Goal: Book appointment/travel/reservation

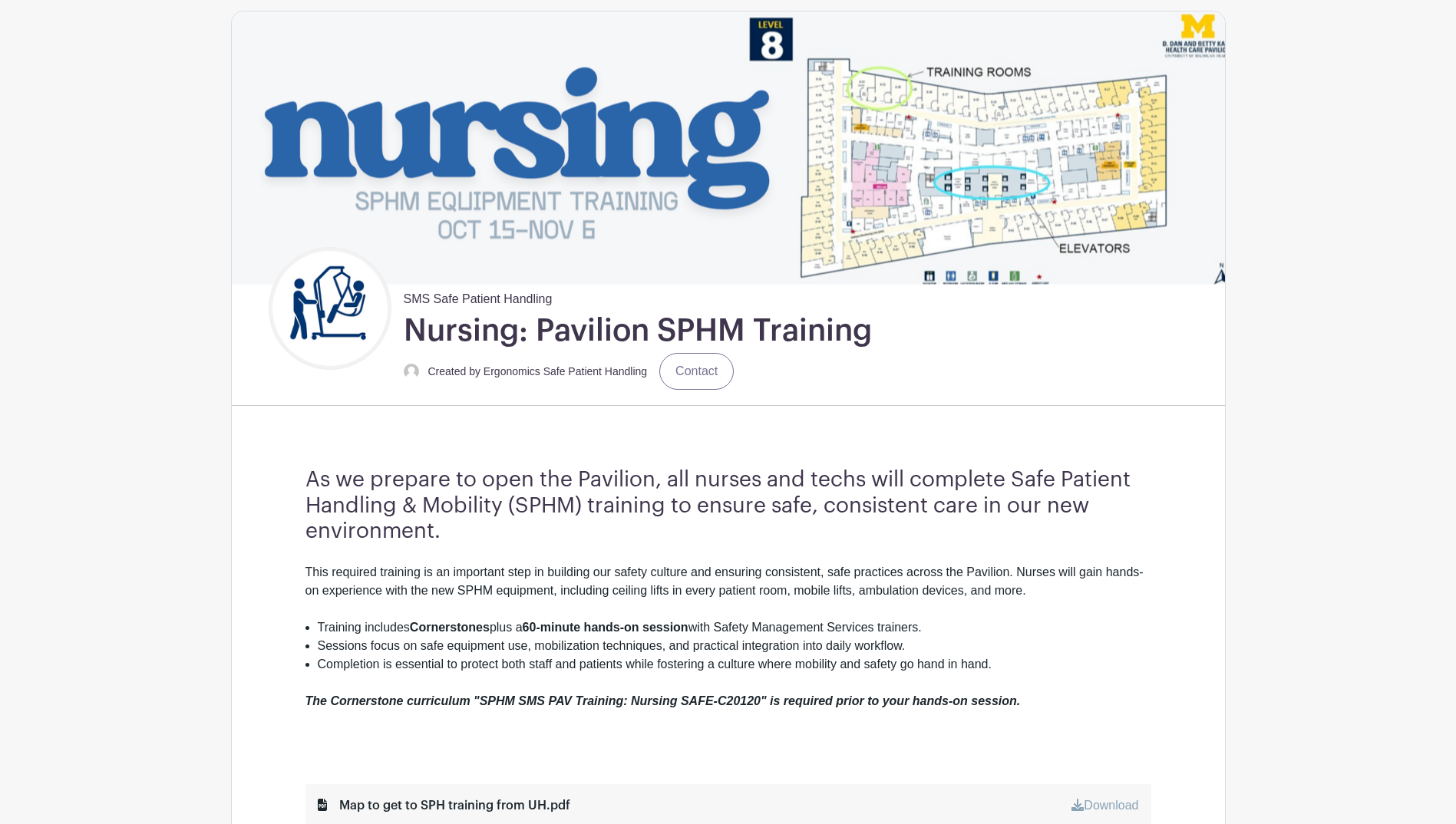
scroll to position [154, 0]
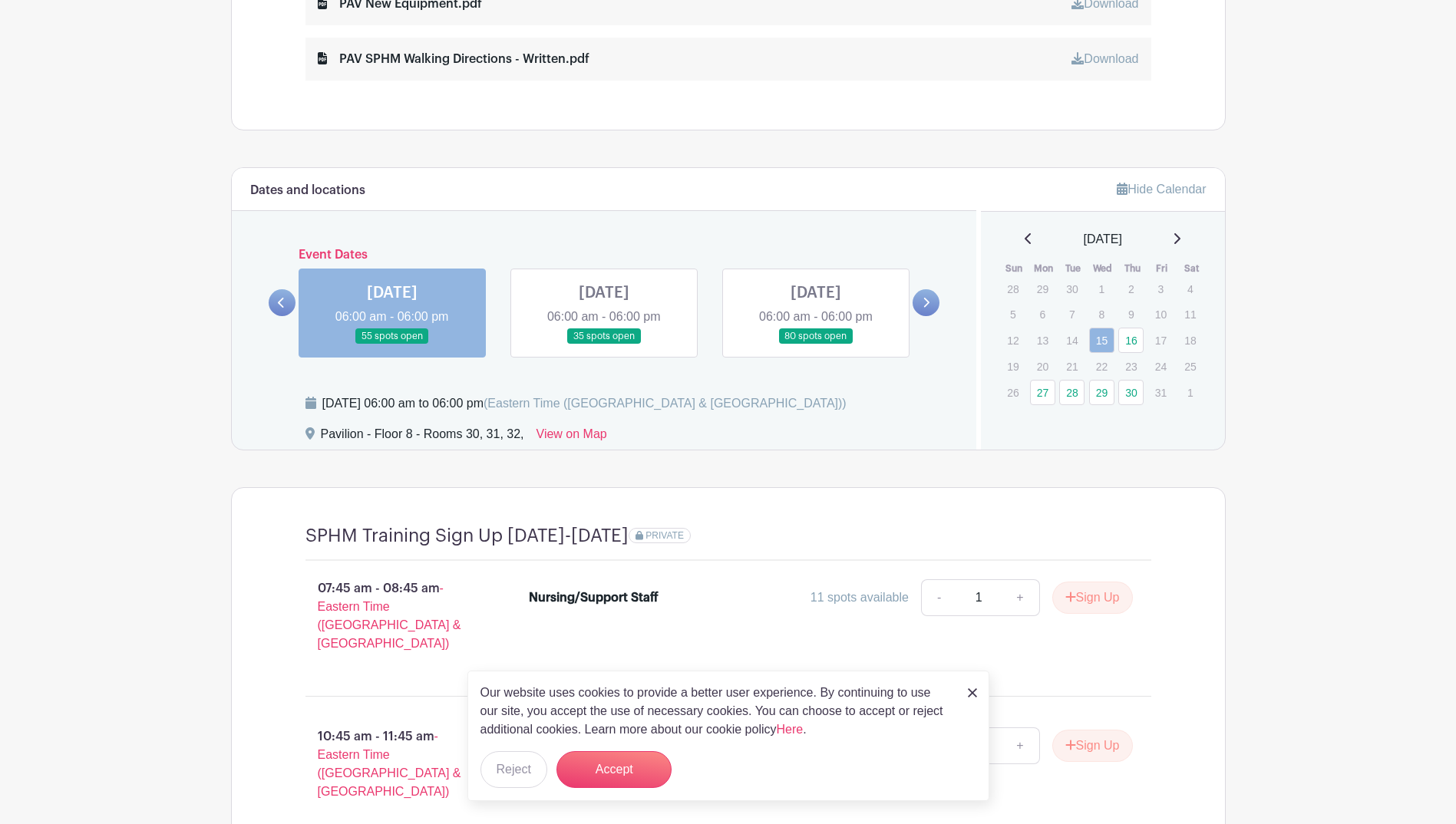
scroll to position [1074, 0]
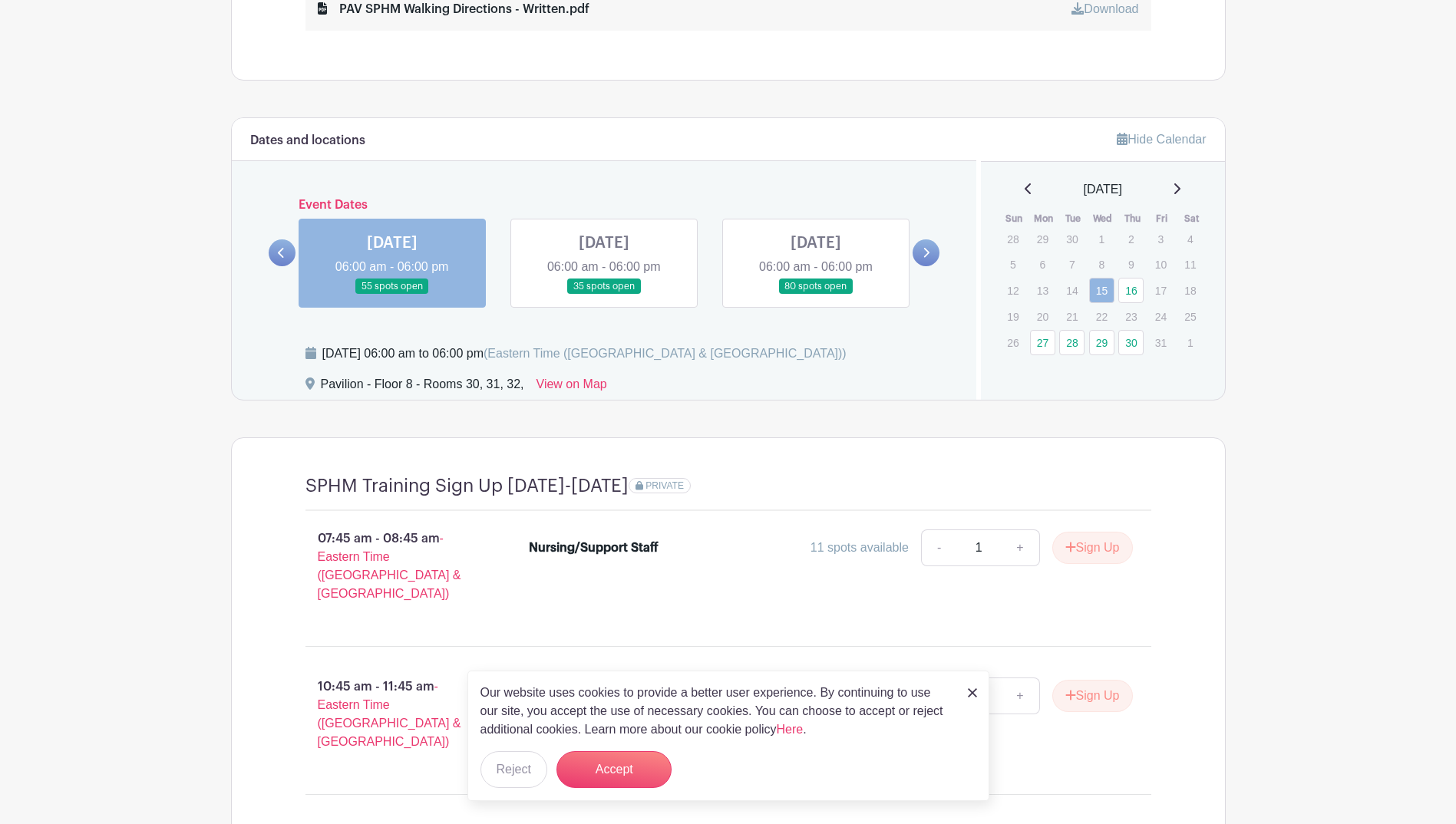
click at [1180, 187] on icon at bounding box center [1176, 188] width 8 height 12
click at [1096, 259] on link "5" at bounding box center [1101, 266] width 26 height 26
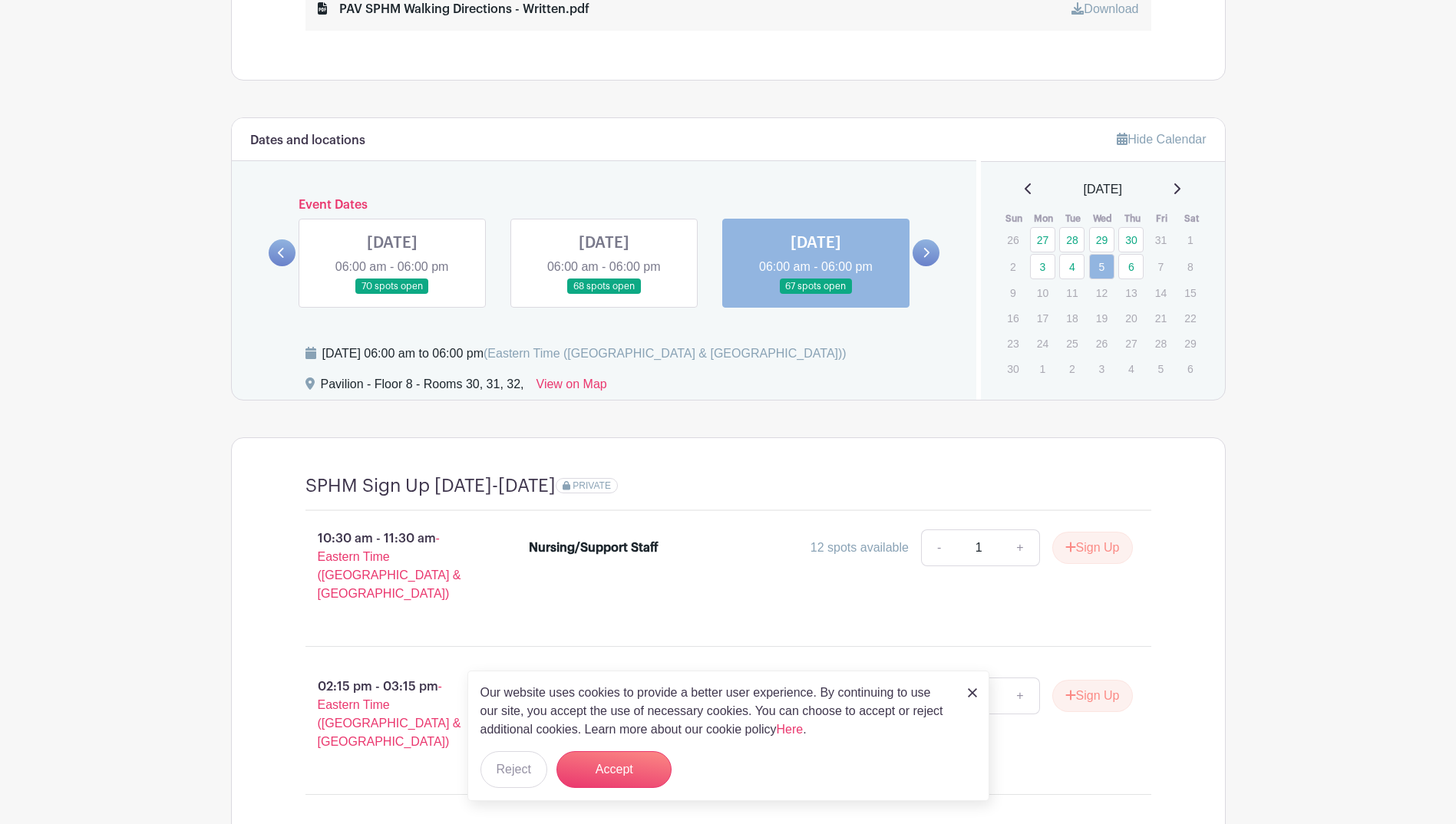
click at [929, 264] on link at bounding box center [926, 253] width 27 height 27
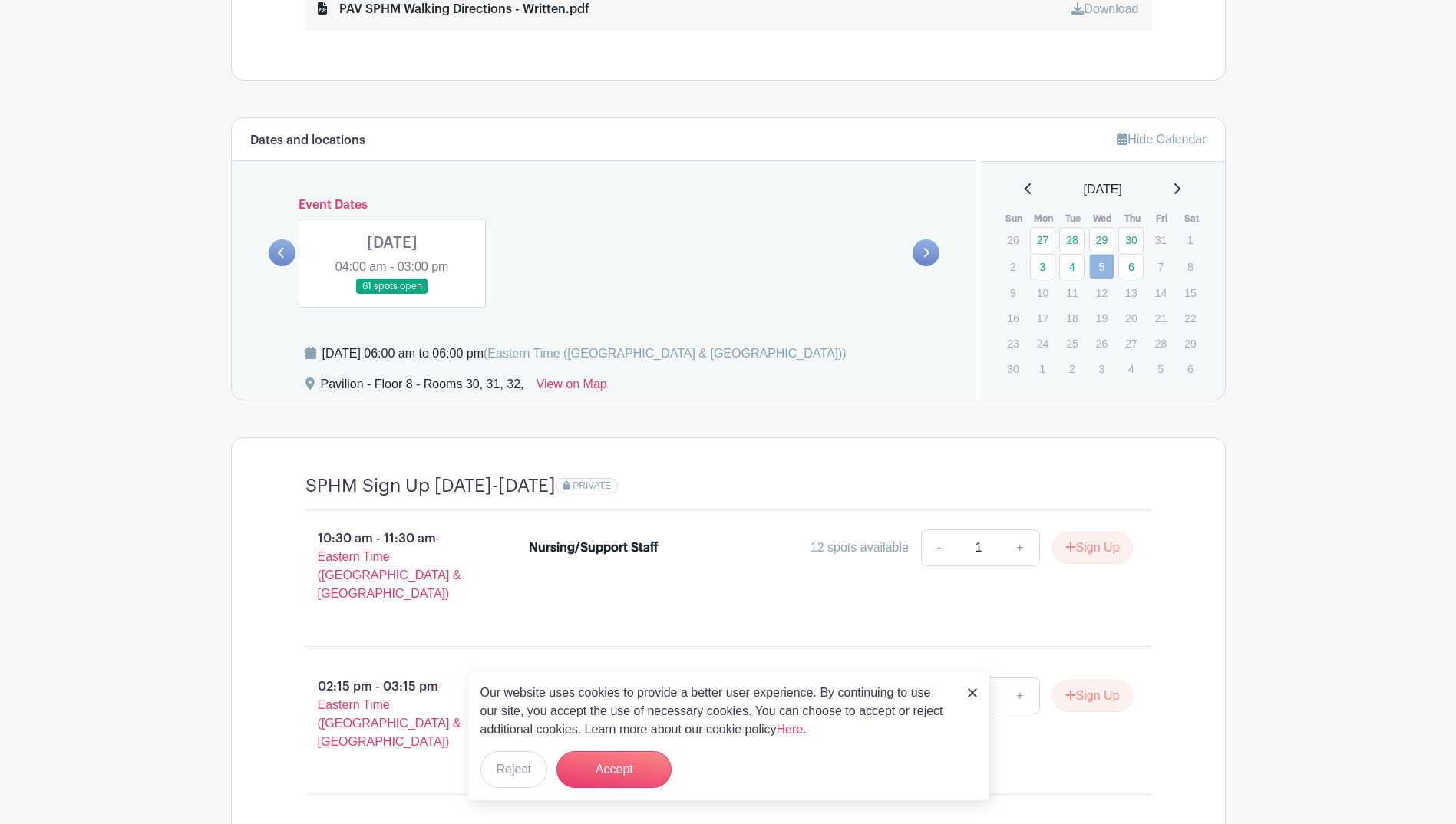
click at [275, 252] on link at bounding box center [282, 253] width 27 height 27
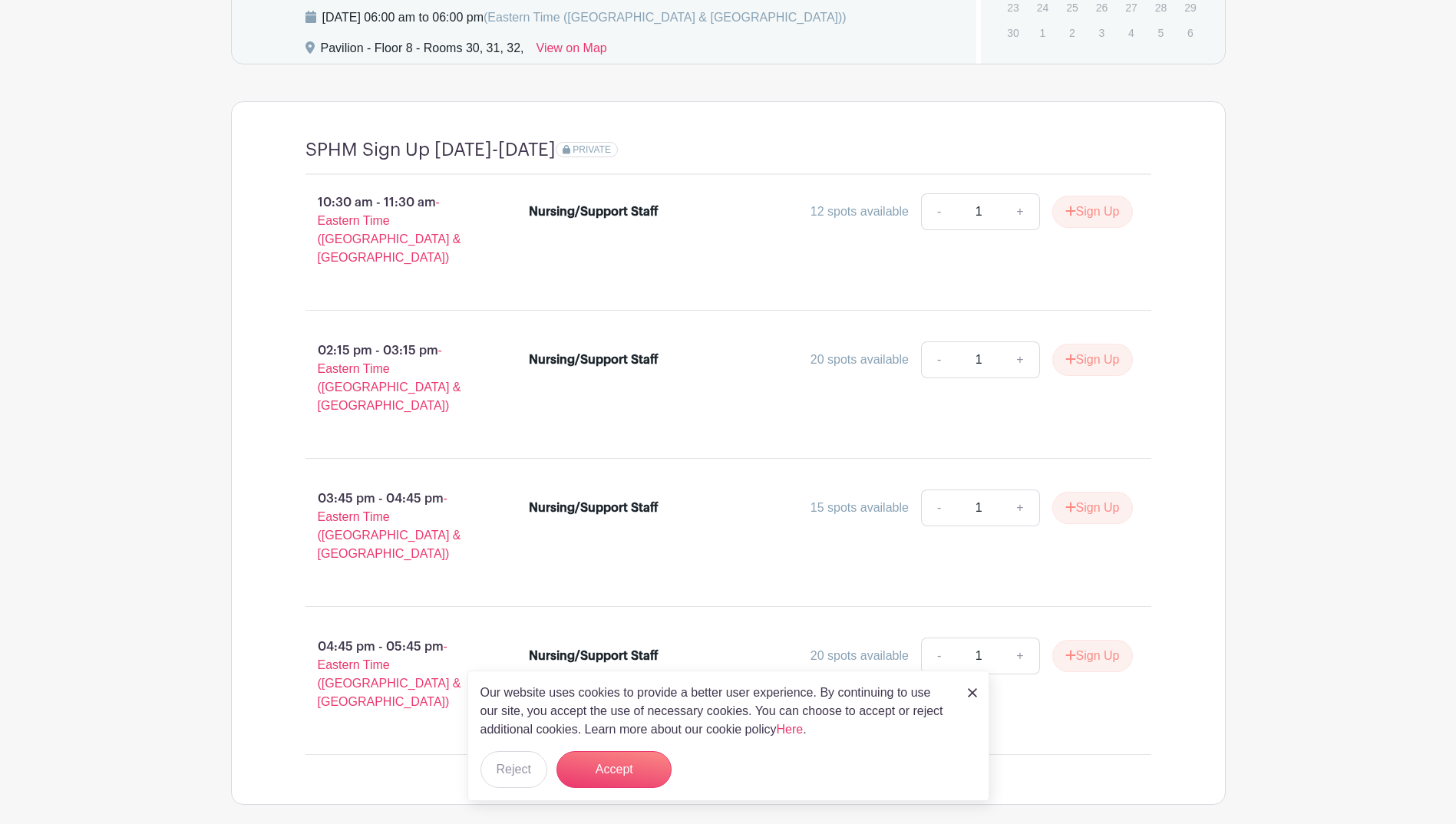
scroll to position [1413, 0]
click at [972, 689] on img at bounding box center [972, 693] width 10 height 10
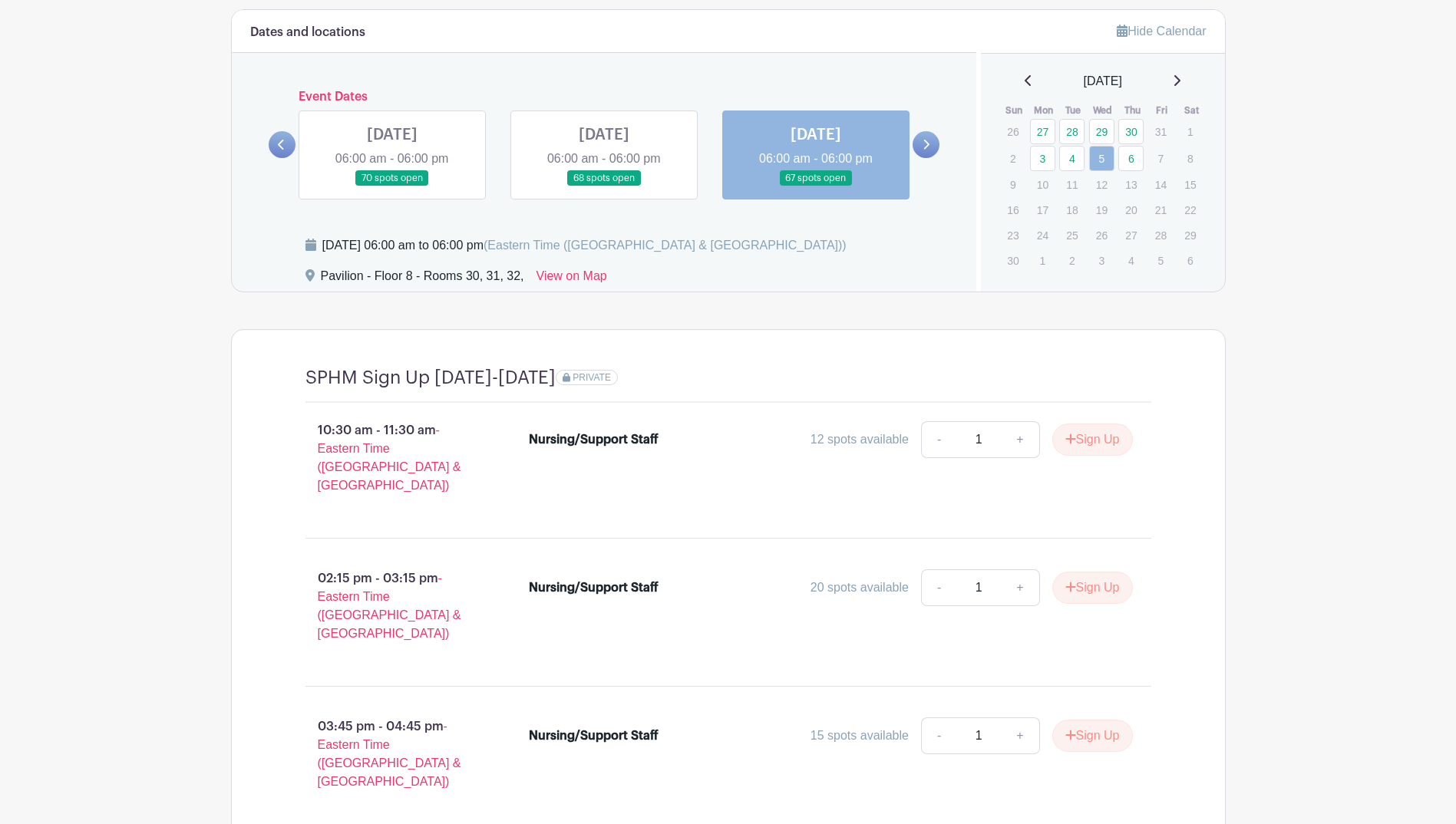
scroll to position [1183, 0]
click at [922, 147] on icon at bounding box center [925, 144] width 7 height 11
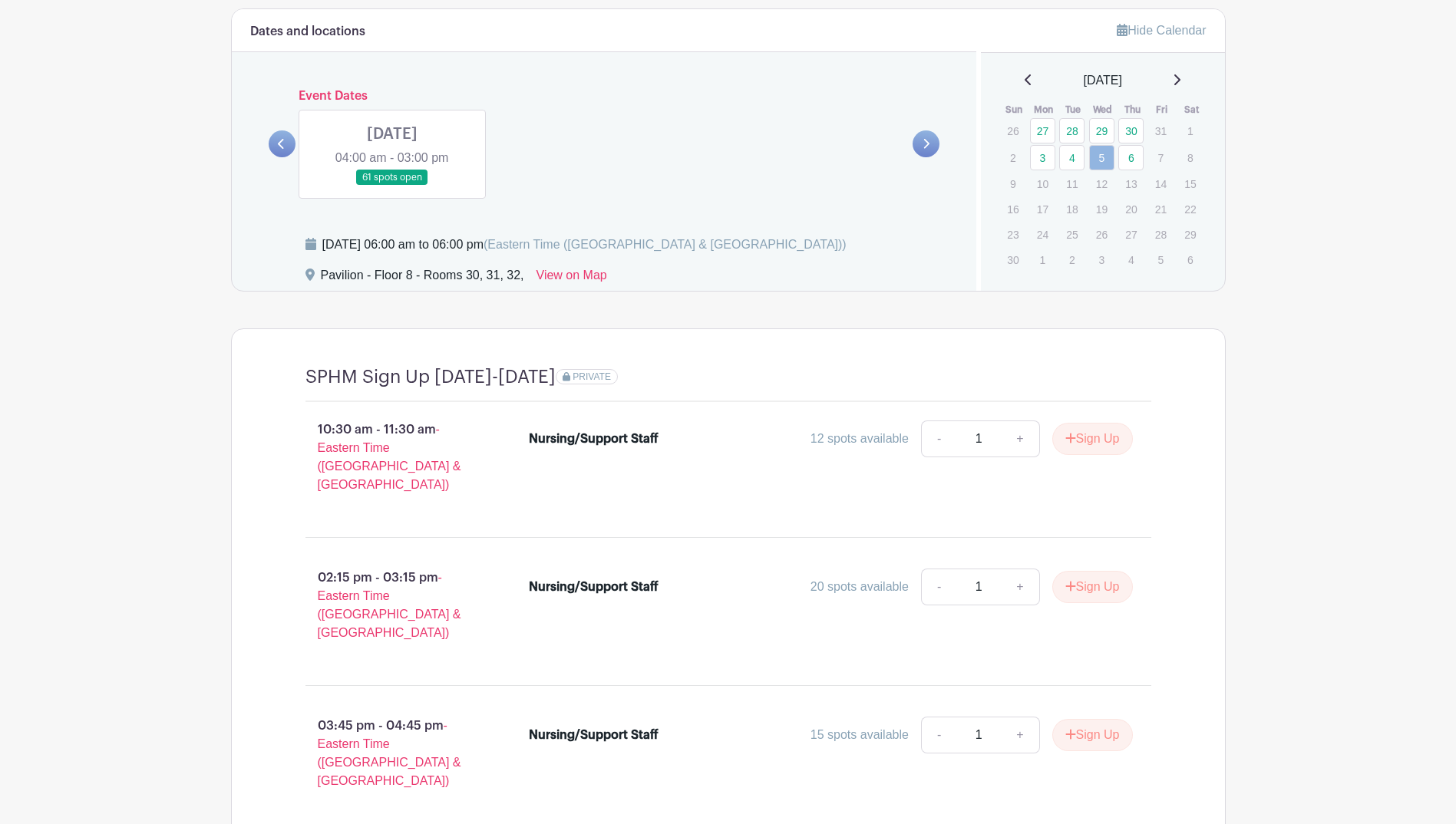
click at [277, 145] on link at bounding box center [282, 144] width 27 height 27
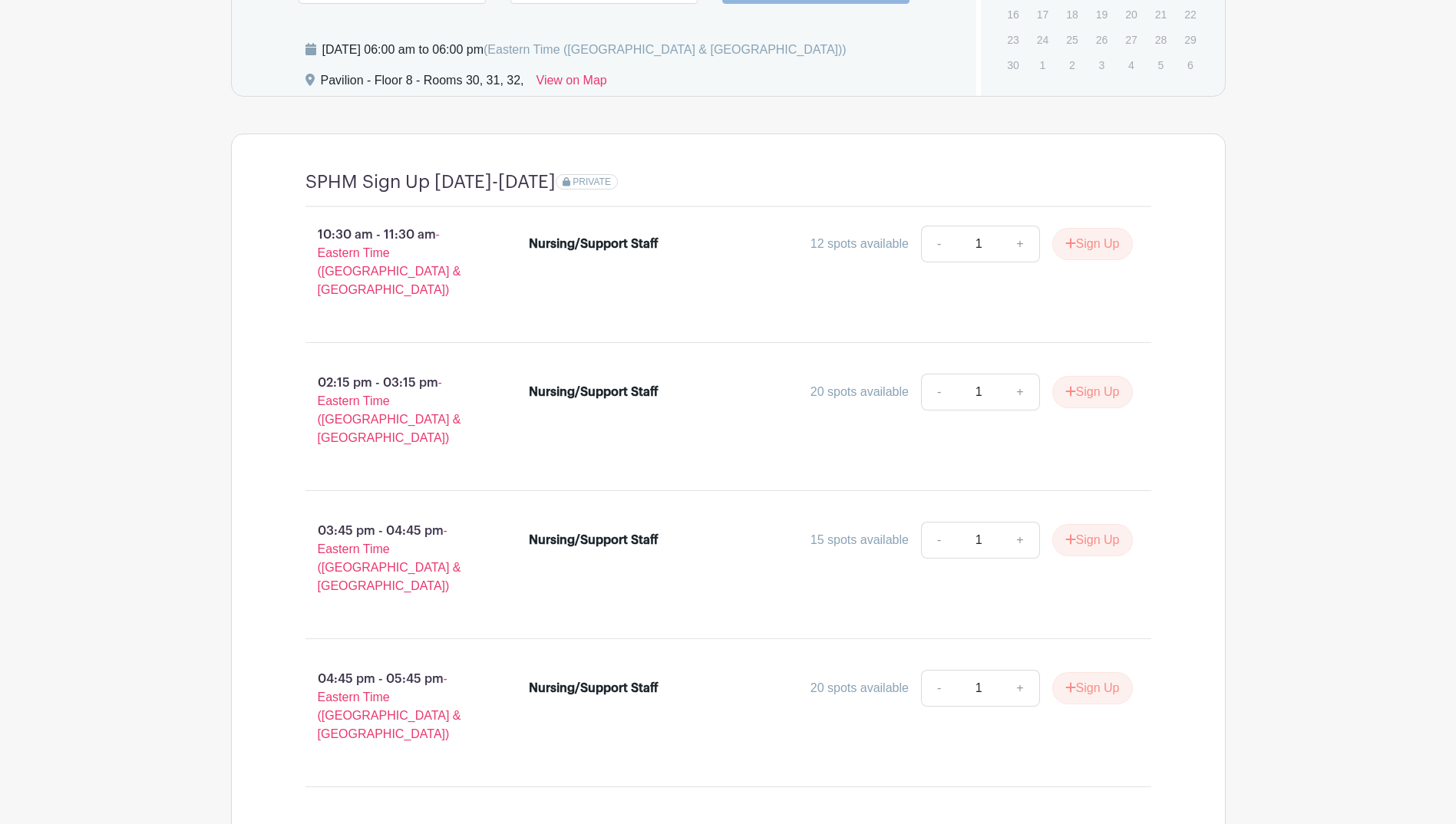
scroll to position [1413, 0]
